Goal: Task Accomplishment & Management: Manage account settings

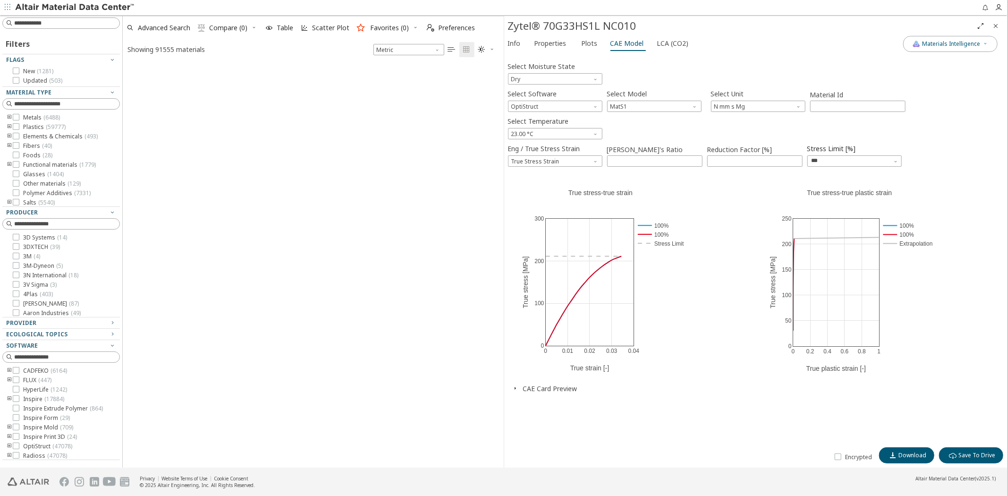
scroll to position [401, 373]
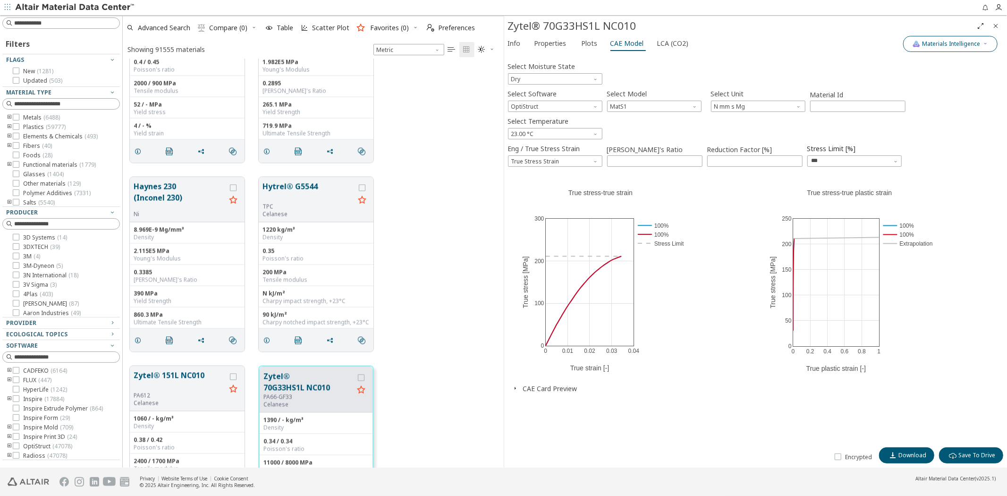
drag, startPoint x: 1000, startPoint y: 7, endPoint x: 992, endPoint y: 36, distance: 29.8
click at [999, 7] on icon "button" at bounding box center [999, 8] width 8 height 8
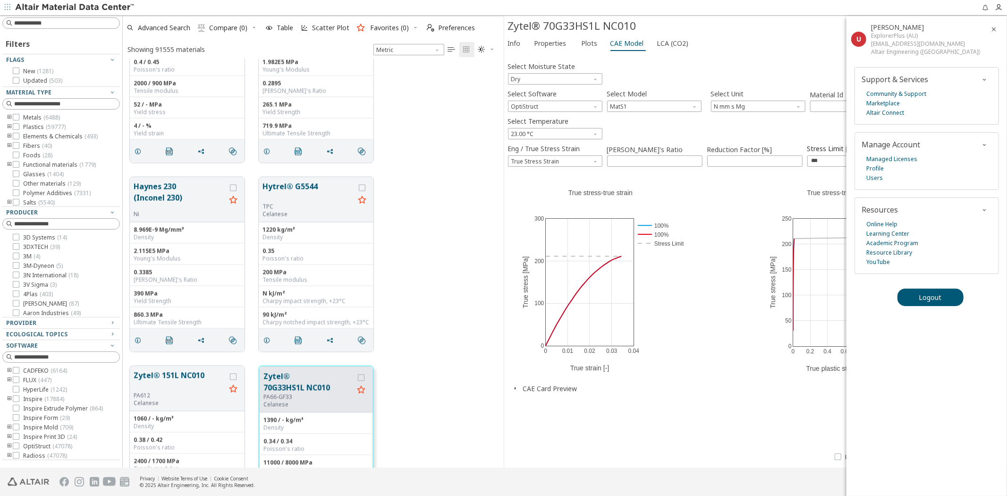
click at [932, 306] on div "Logout" at bounding box center [927, 297] width 161 height 31
click at [934, 295] on span "Logout" at bounding box center [930, 297] width 23 height 9
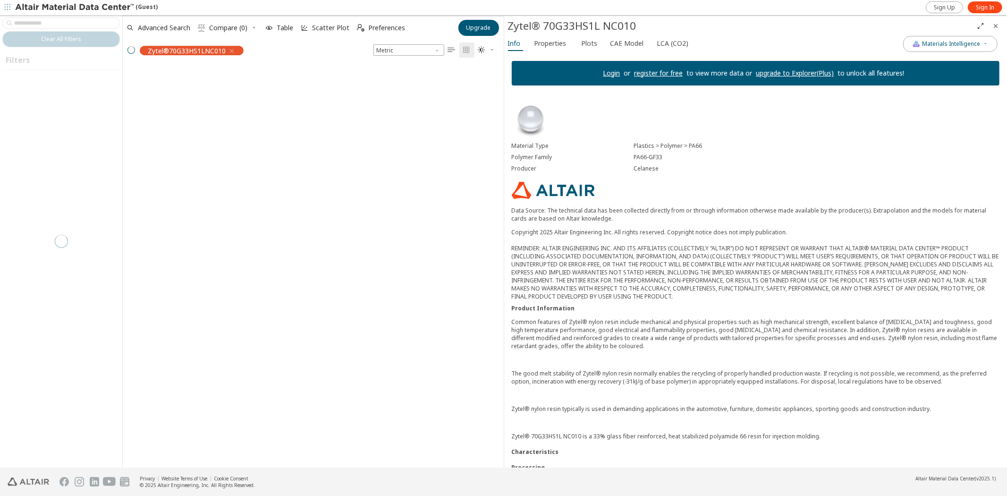
scroll to position [8, 8]
